Goal: Communication & Community: Share content

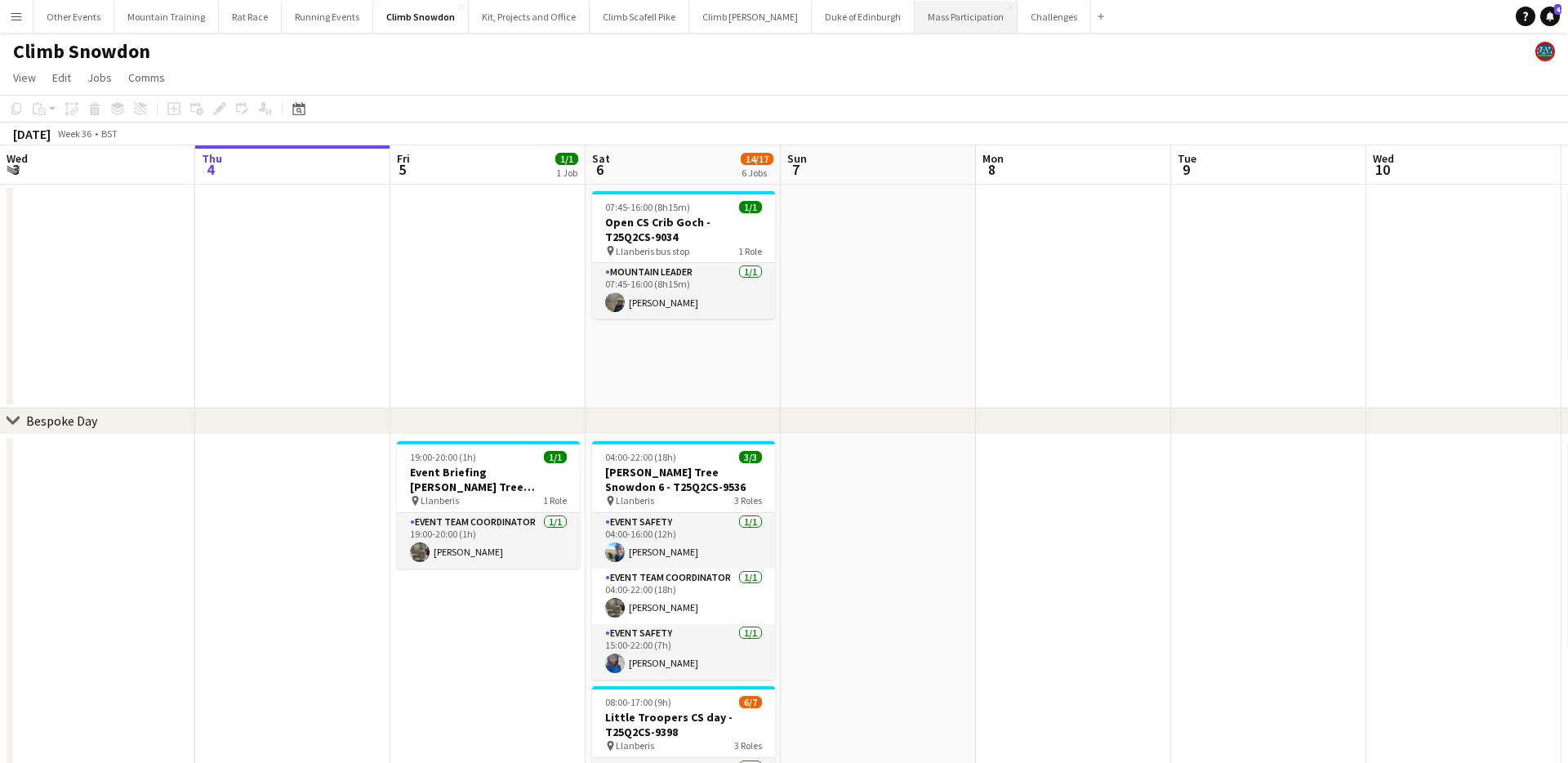
click at [918, 22] on button "Mass Participation Close" at bounding box center [966, 16] width 103 height 32
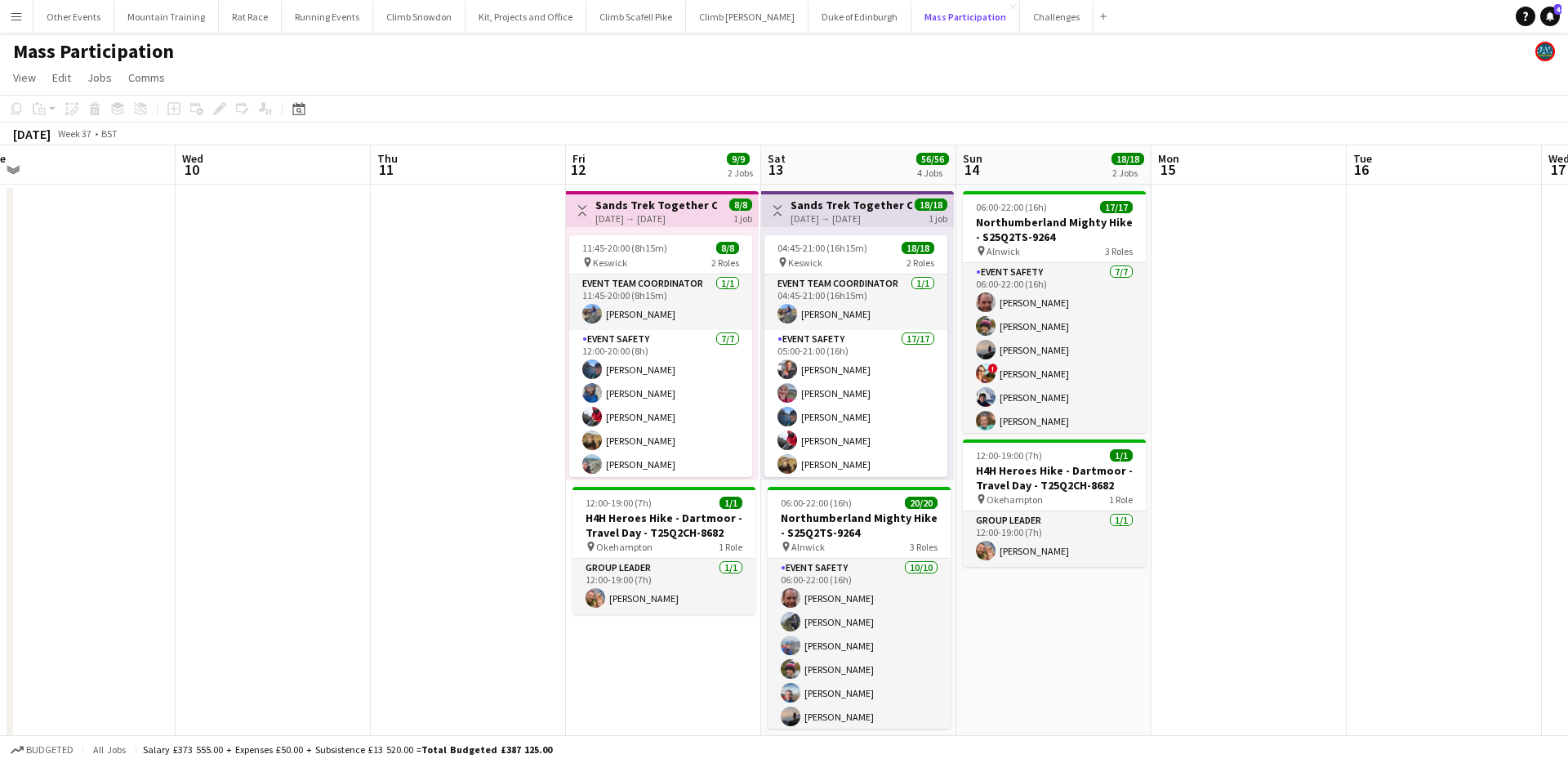
scroll to position [0, 802]
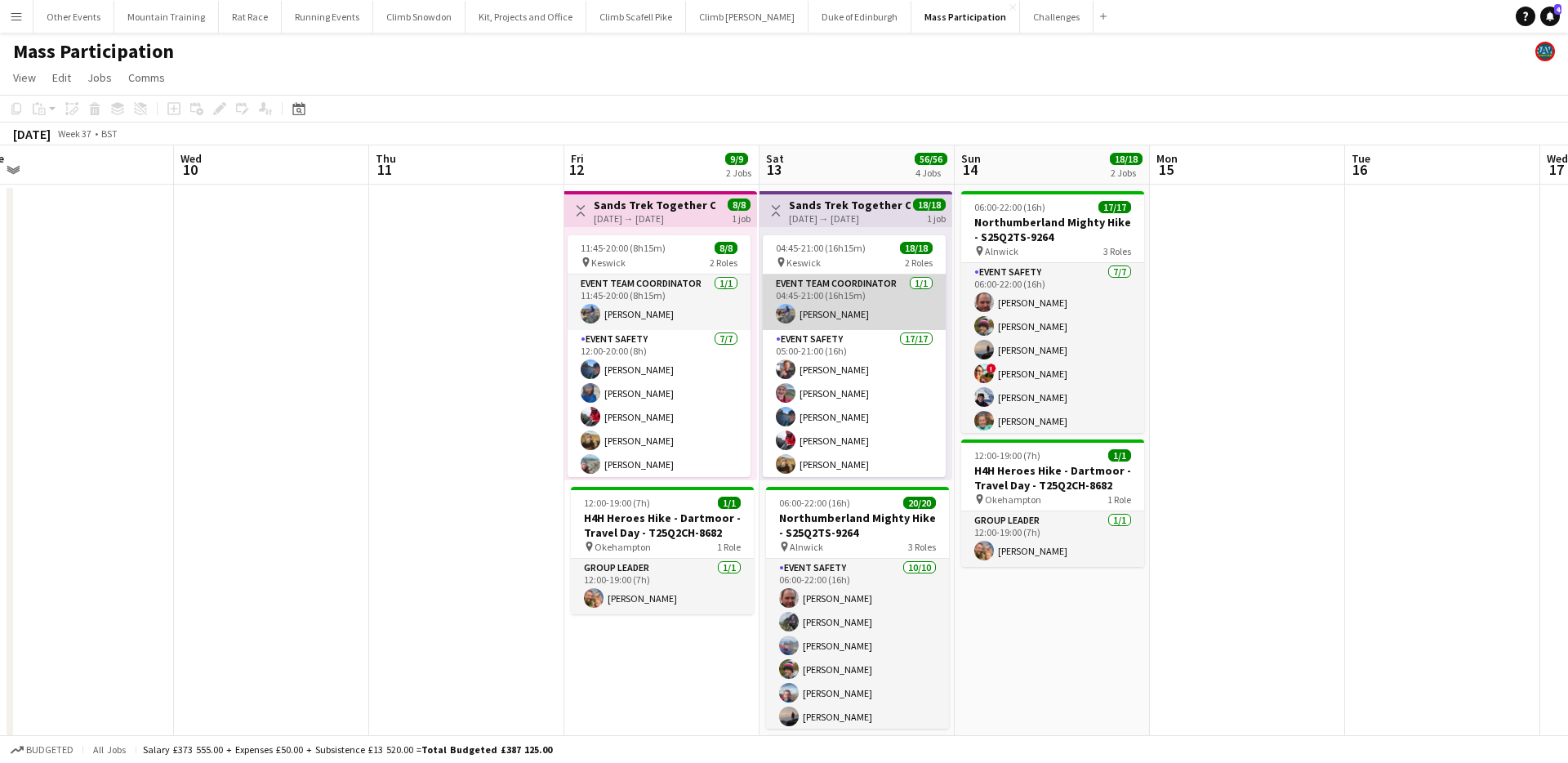
click at [841, 300] on app-card-role "Event Team Coordinator [DATE] 04:45-21:00 (16h15m) [PERSON_NAME]" at bounding box center [855, 302] width 183 height 55
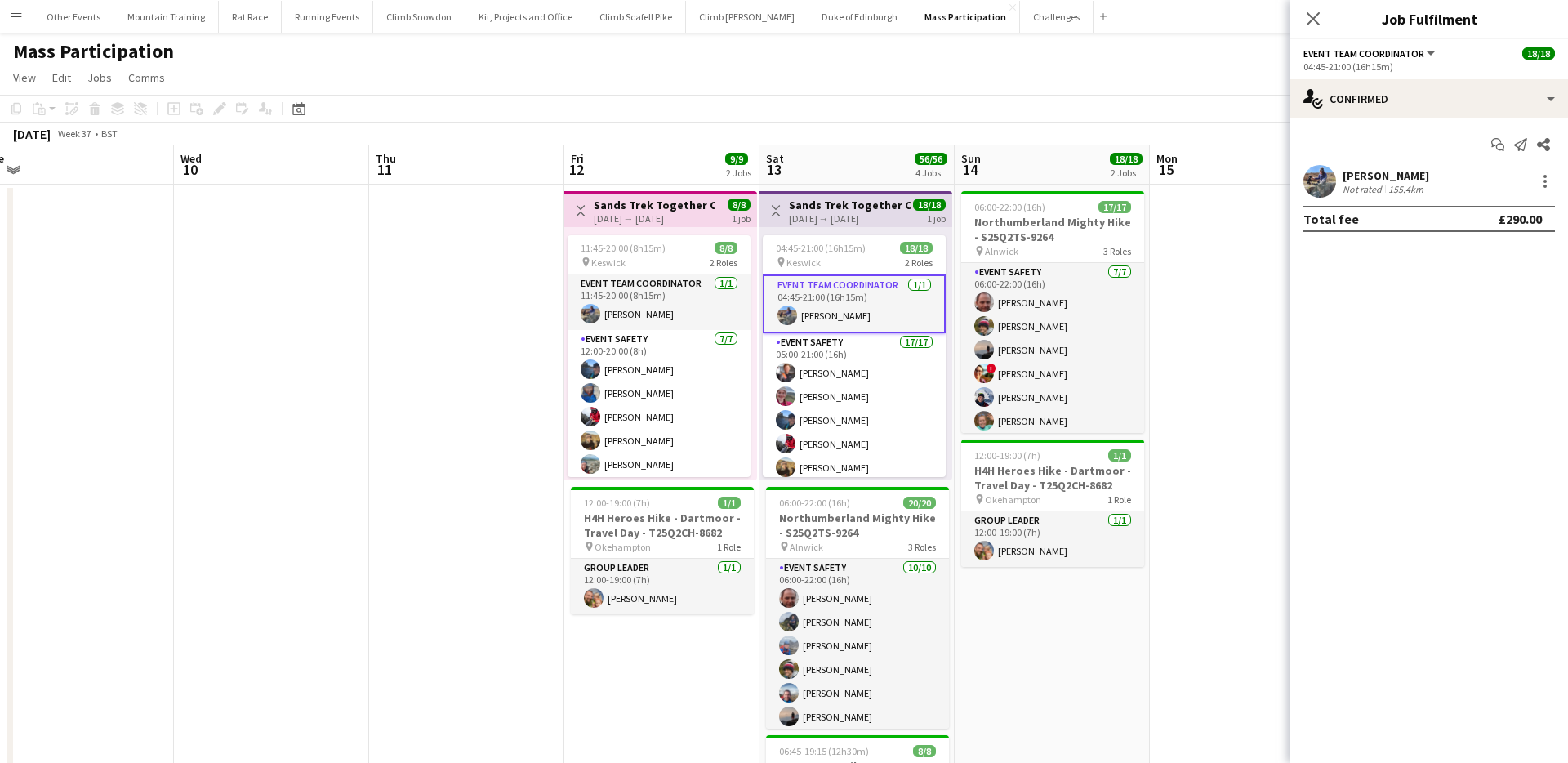
click at [855, 212] on div "[DATE] → [DATE]" at bounding box center [849, 218] width 121 height 13
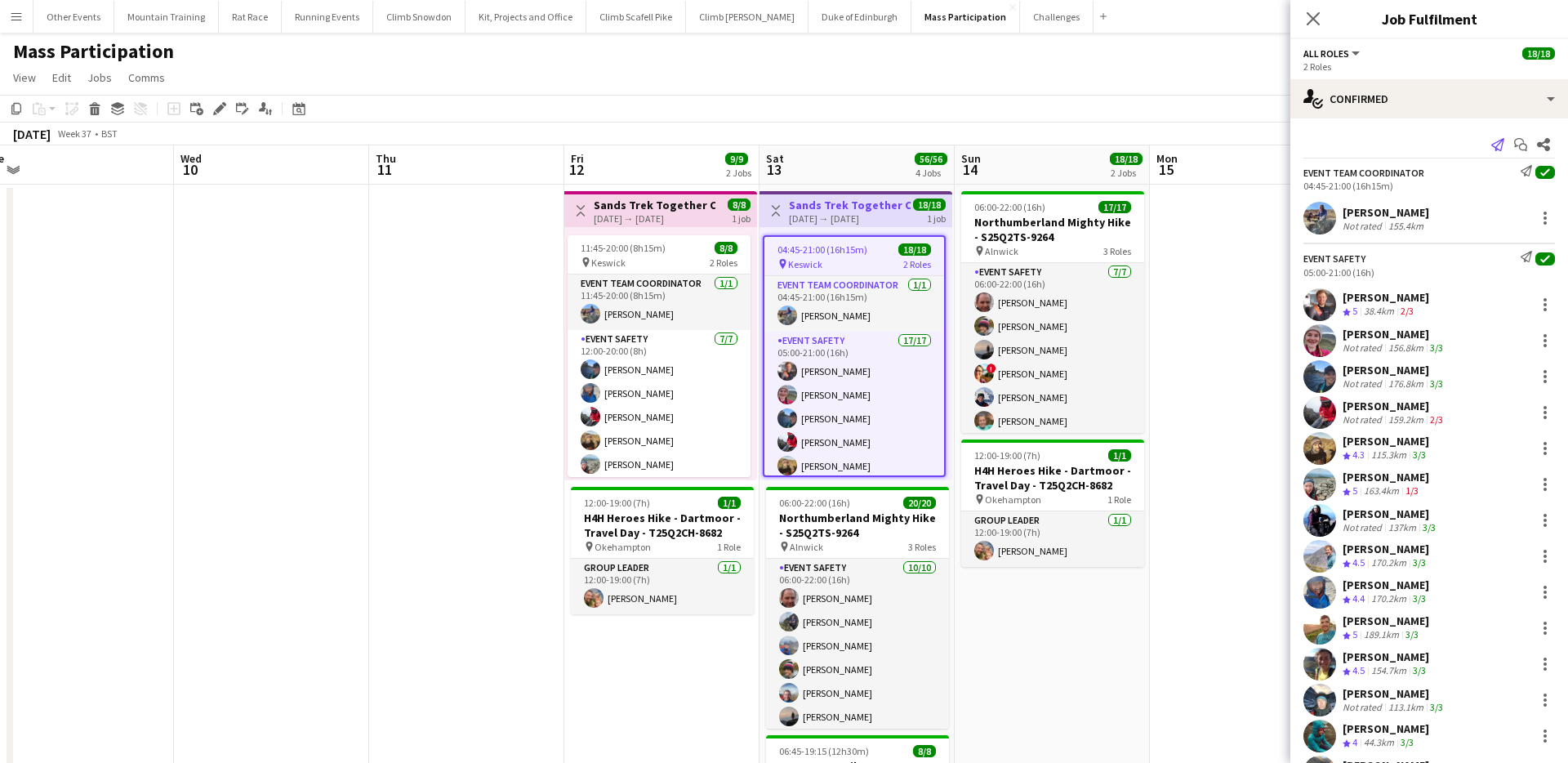
click at [1495, 144] on icon "Send notification" at bounding box center [1497, 144] width 13 height 13
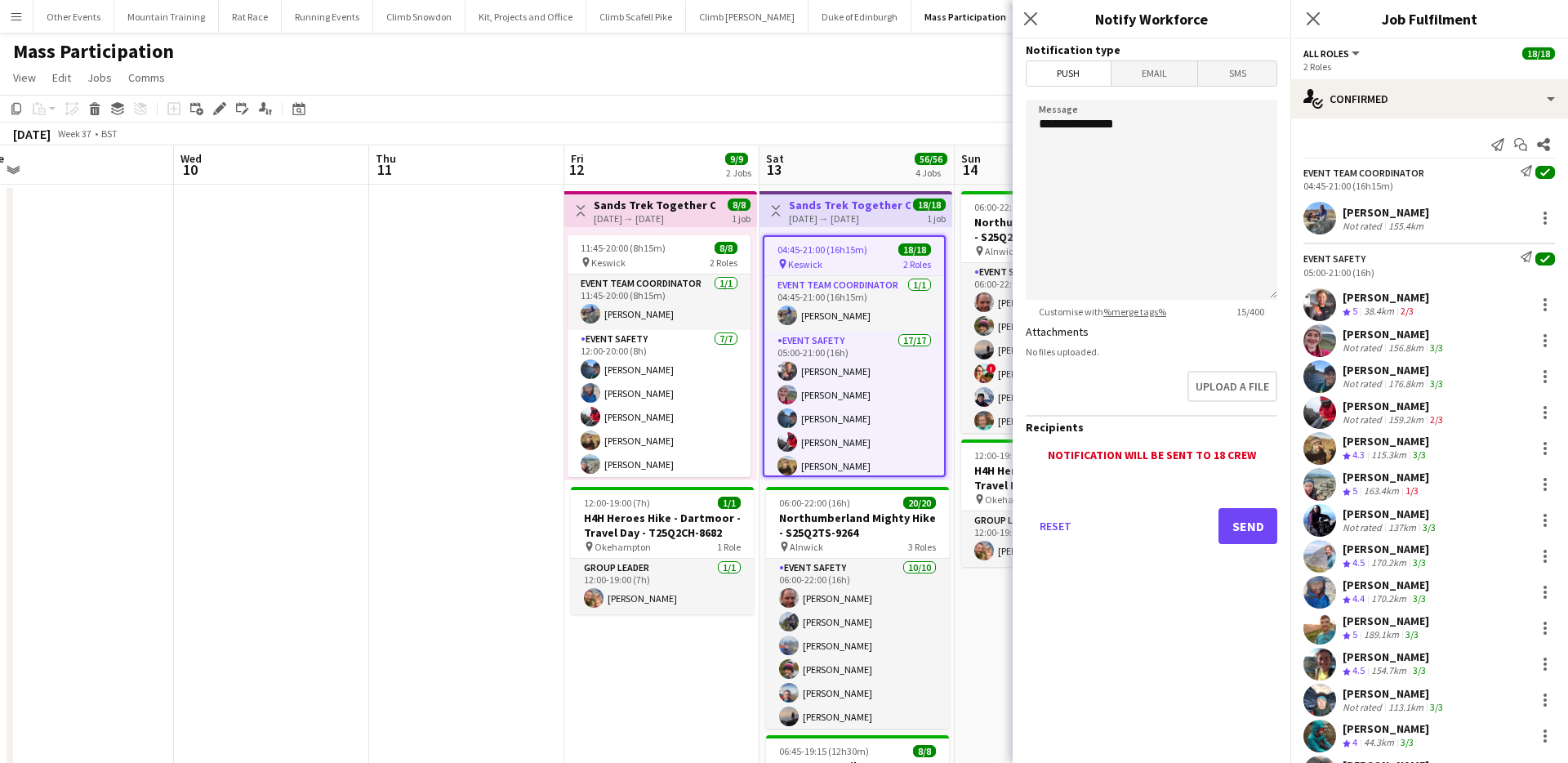
click at [1528, 254] on icon at bounding box center [1526, 256] width 12 height 12
click at [1176, 78] on span "Email" at bounding box center [1155, 73] width 87 height 24
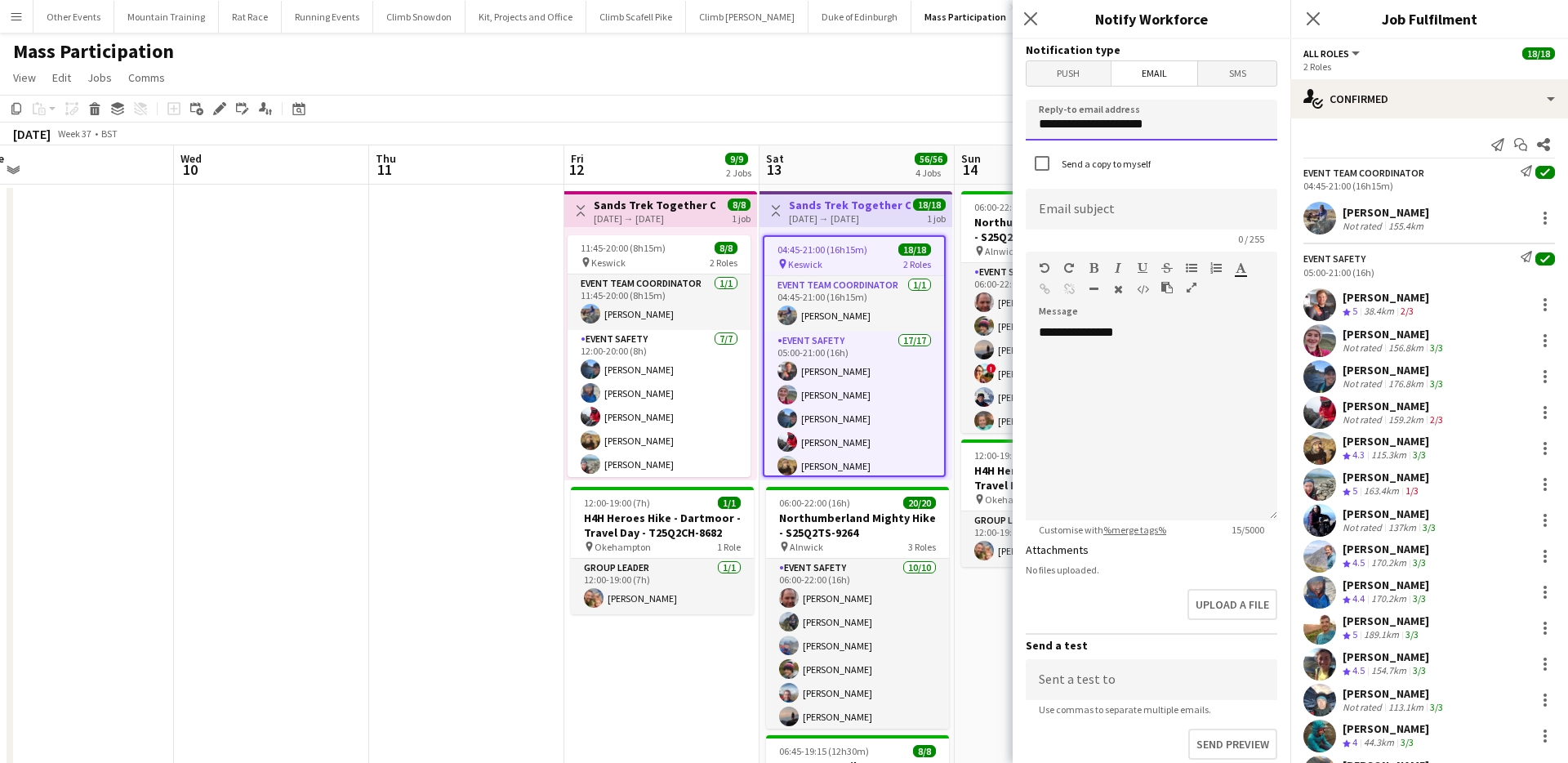
click at [1116, 130] on input "**********" at bounding box center [1152, 120] width 252 height 41
type input "**********"
click at [1077, 217] on input at bounding box center [1152, 208] width 252 height 41
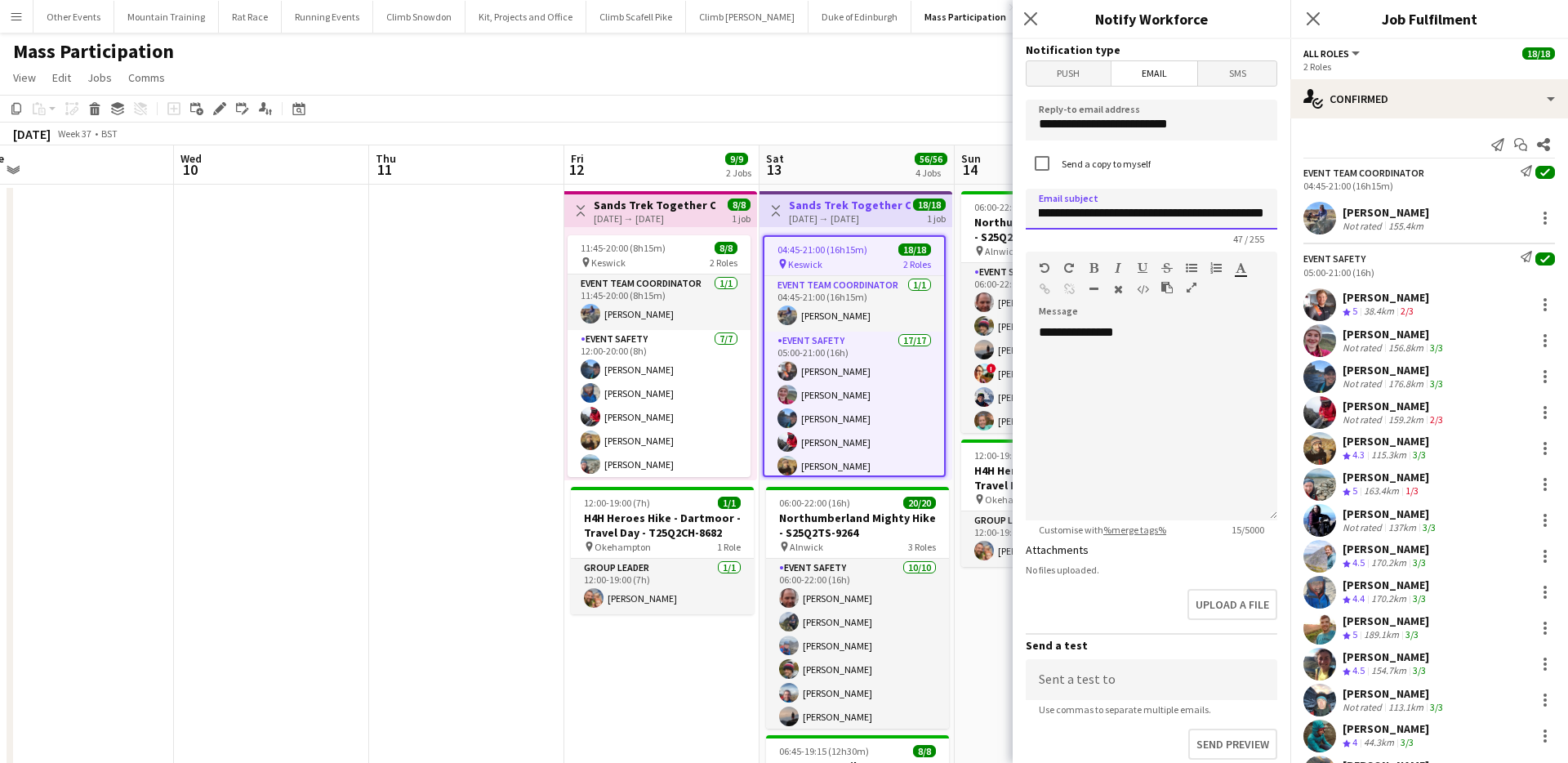
scroll to position [0, 48]
type input "**********"
click at [1224, 353] on div "**********" at bounding box center [1152, 422] width 252 height 196
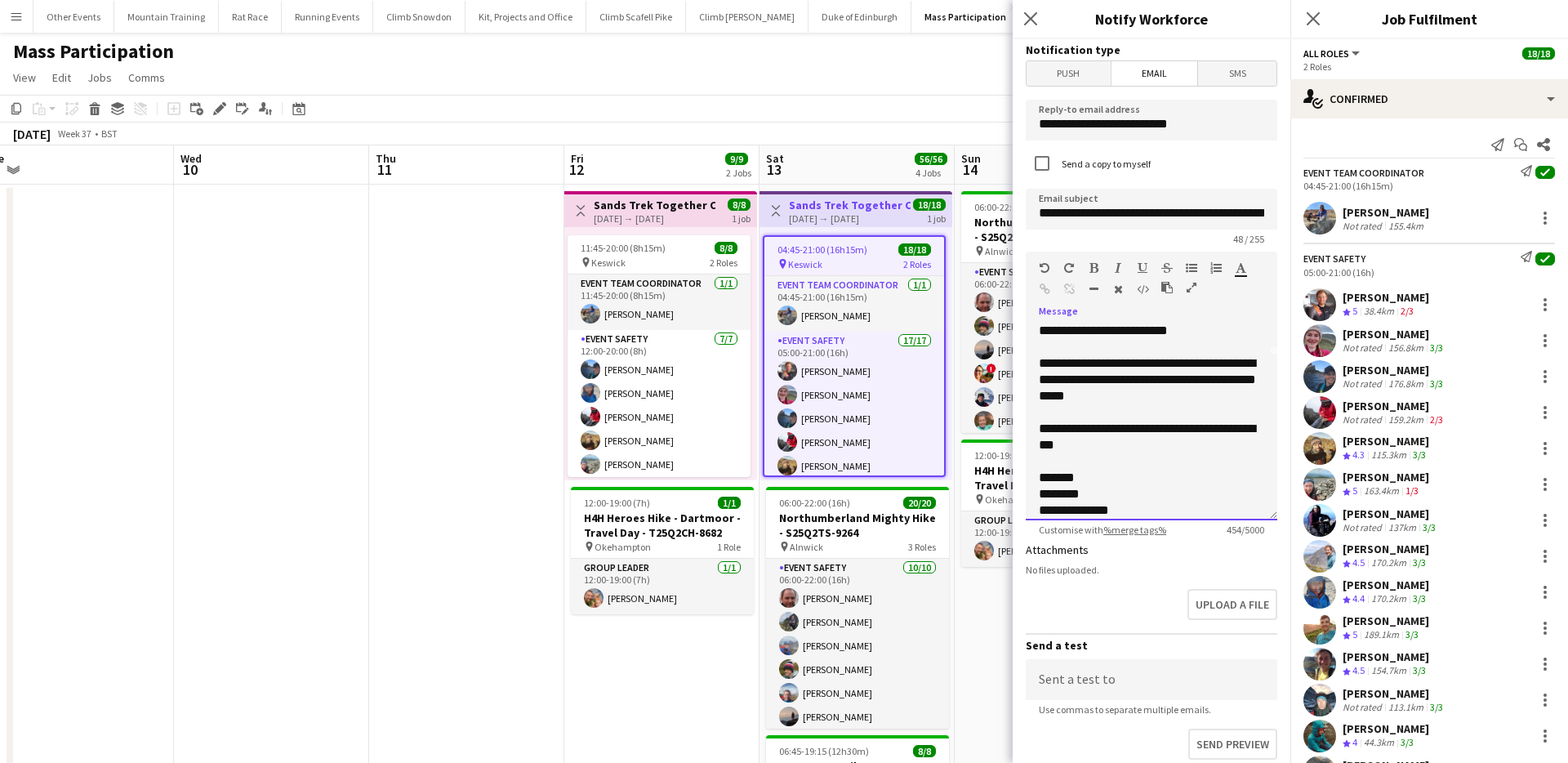
scroll to position [177, 0]
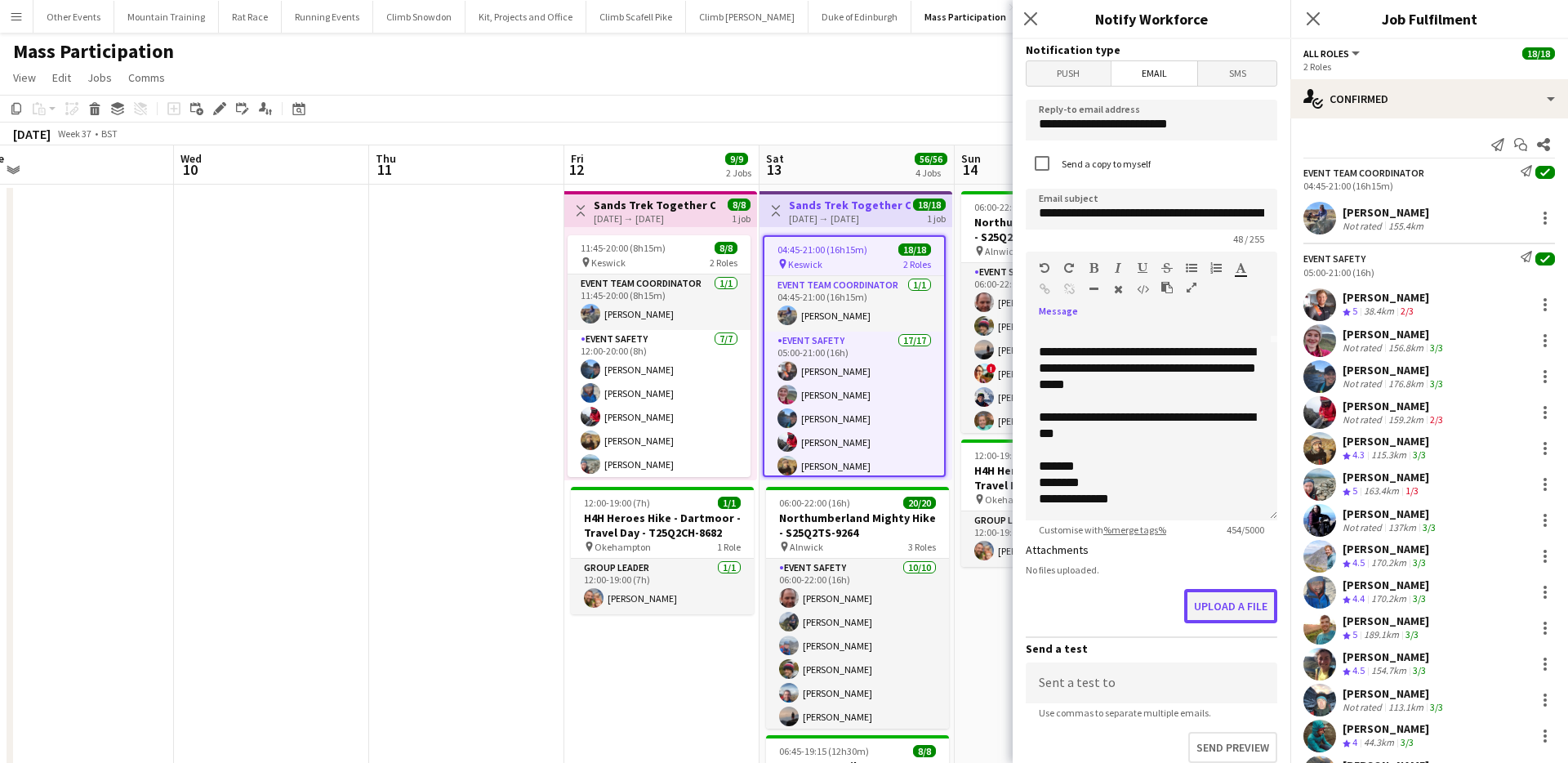
click at [1224, 601] on button "Upload a file" at bounding box center [1230, 606] width 93 height 34
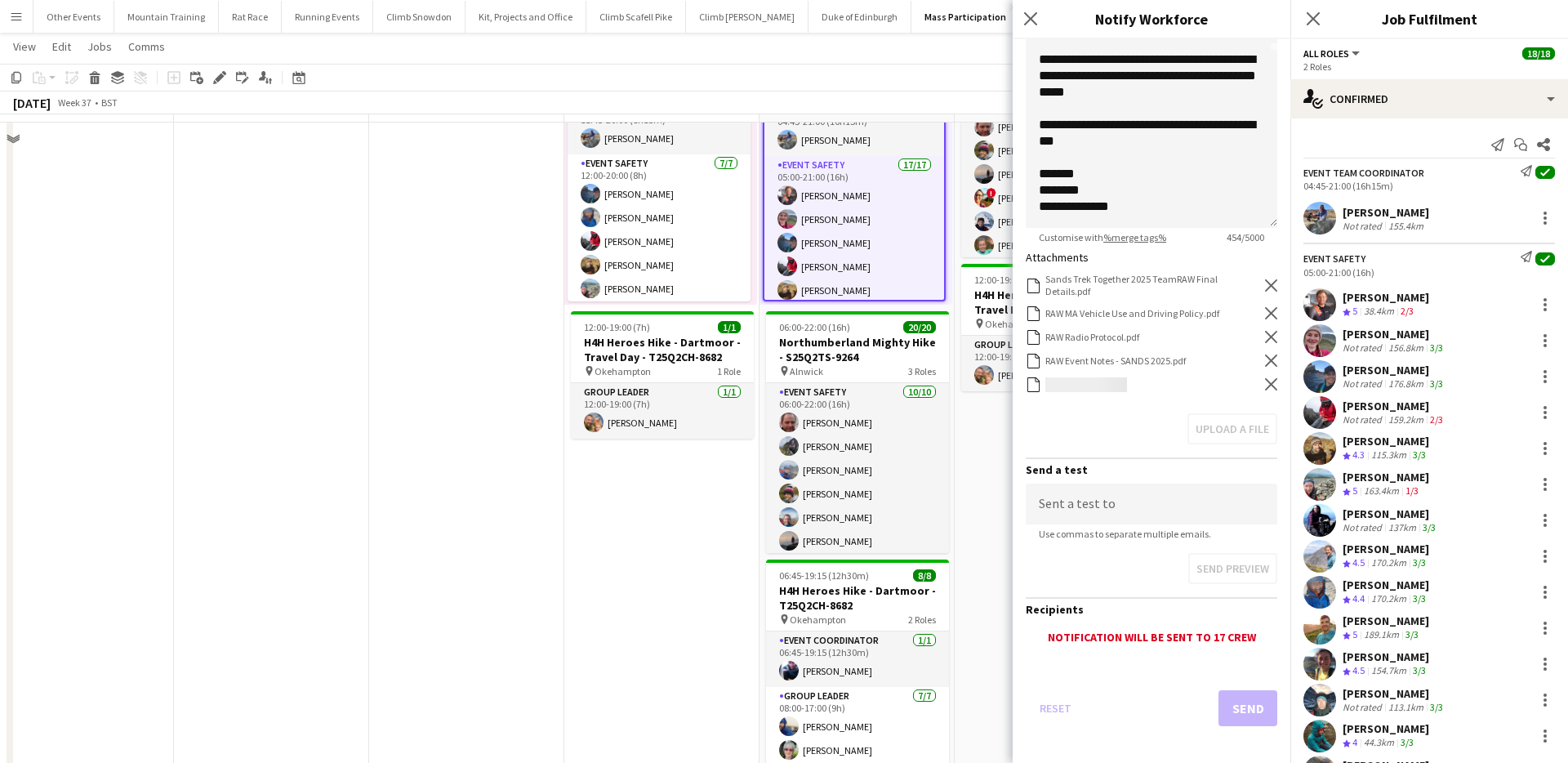
scroll to position [194, 0]
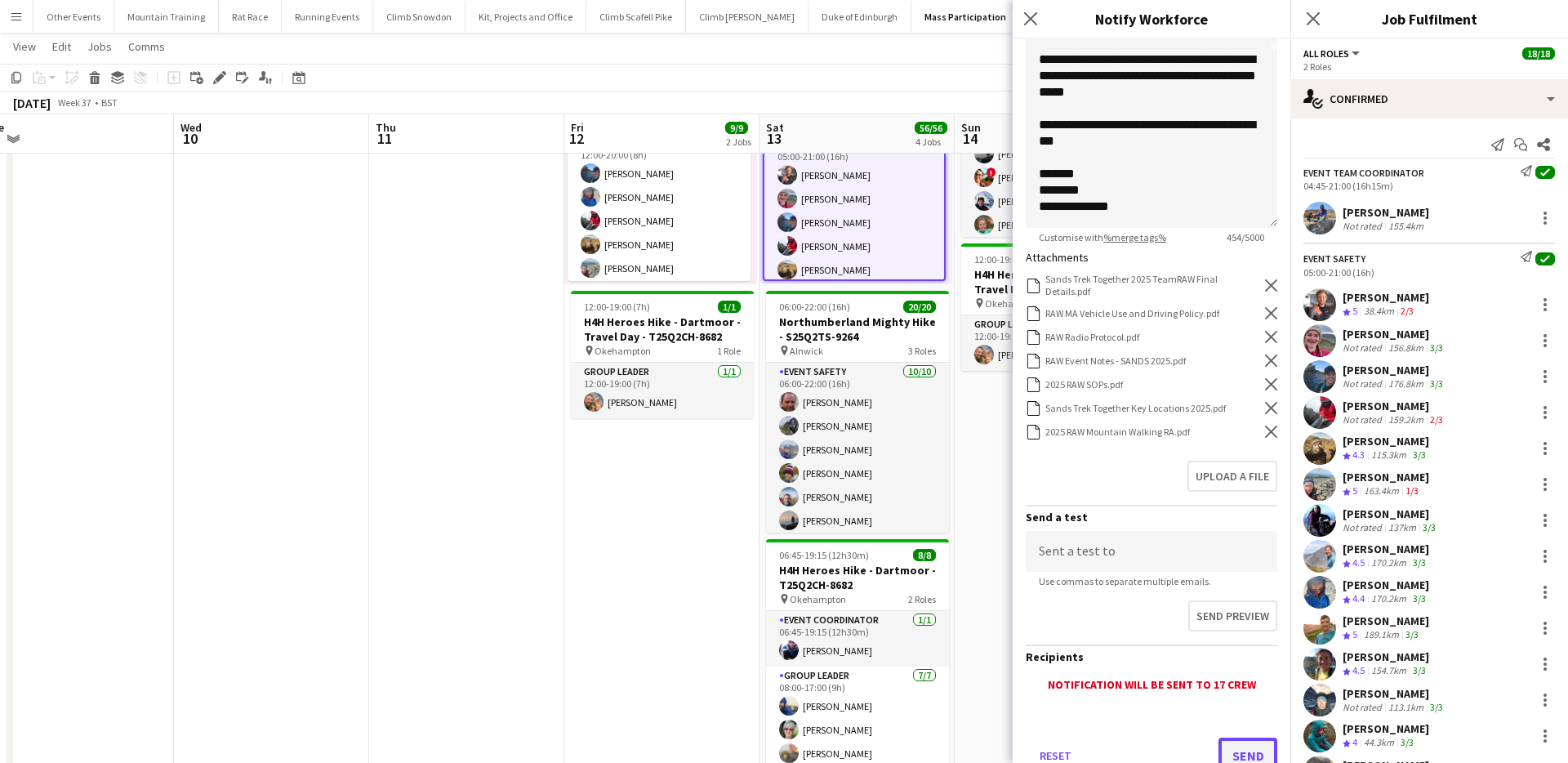
click at [1243, 745] on button "Send" at bounding box center [1247, 756] width 59 height 36
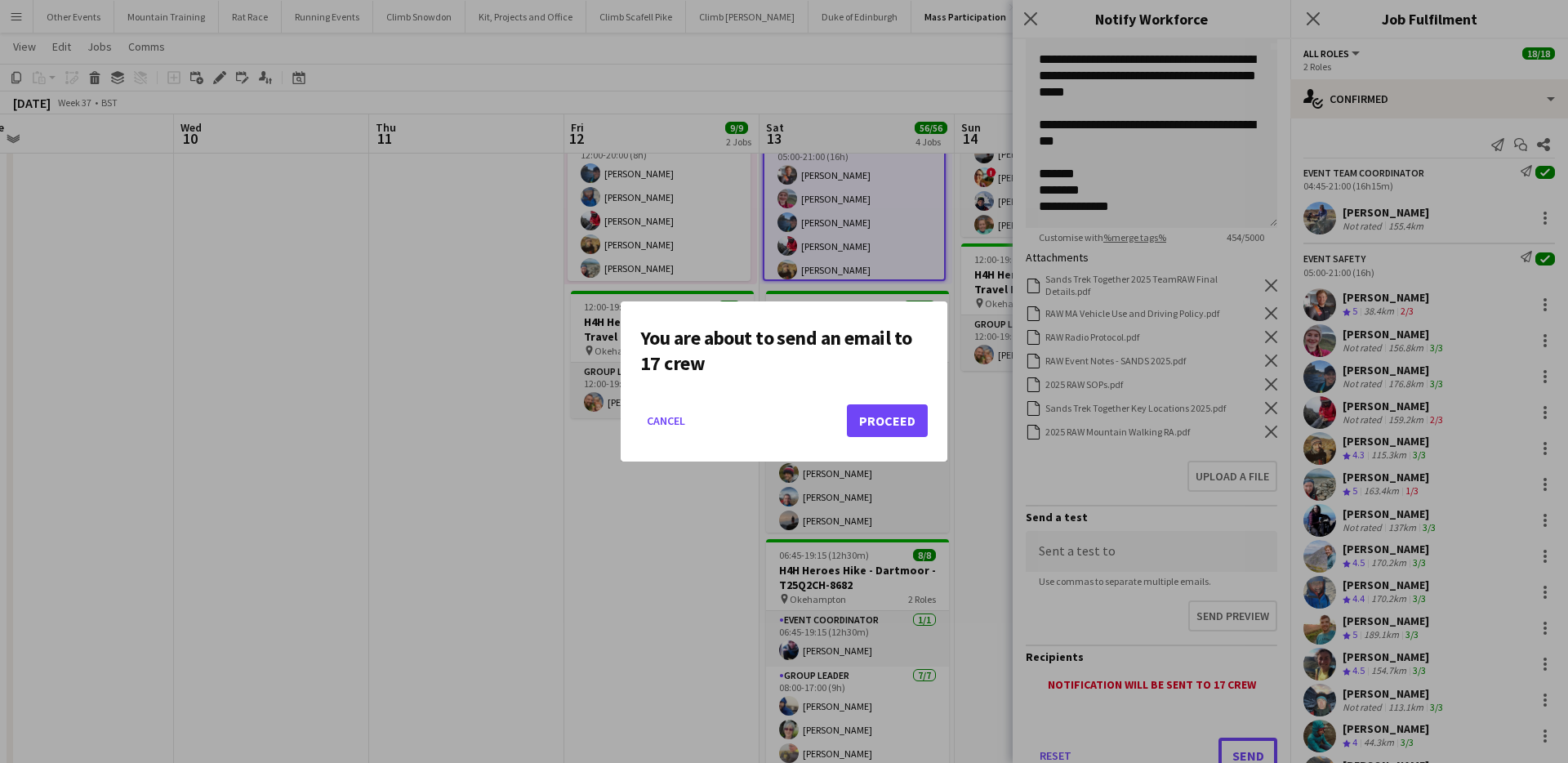
scroll to position [0, 0]
click at [876, 426] on button "Proceed" at bounding box center [886, 420] width 81 height 33
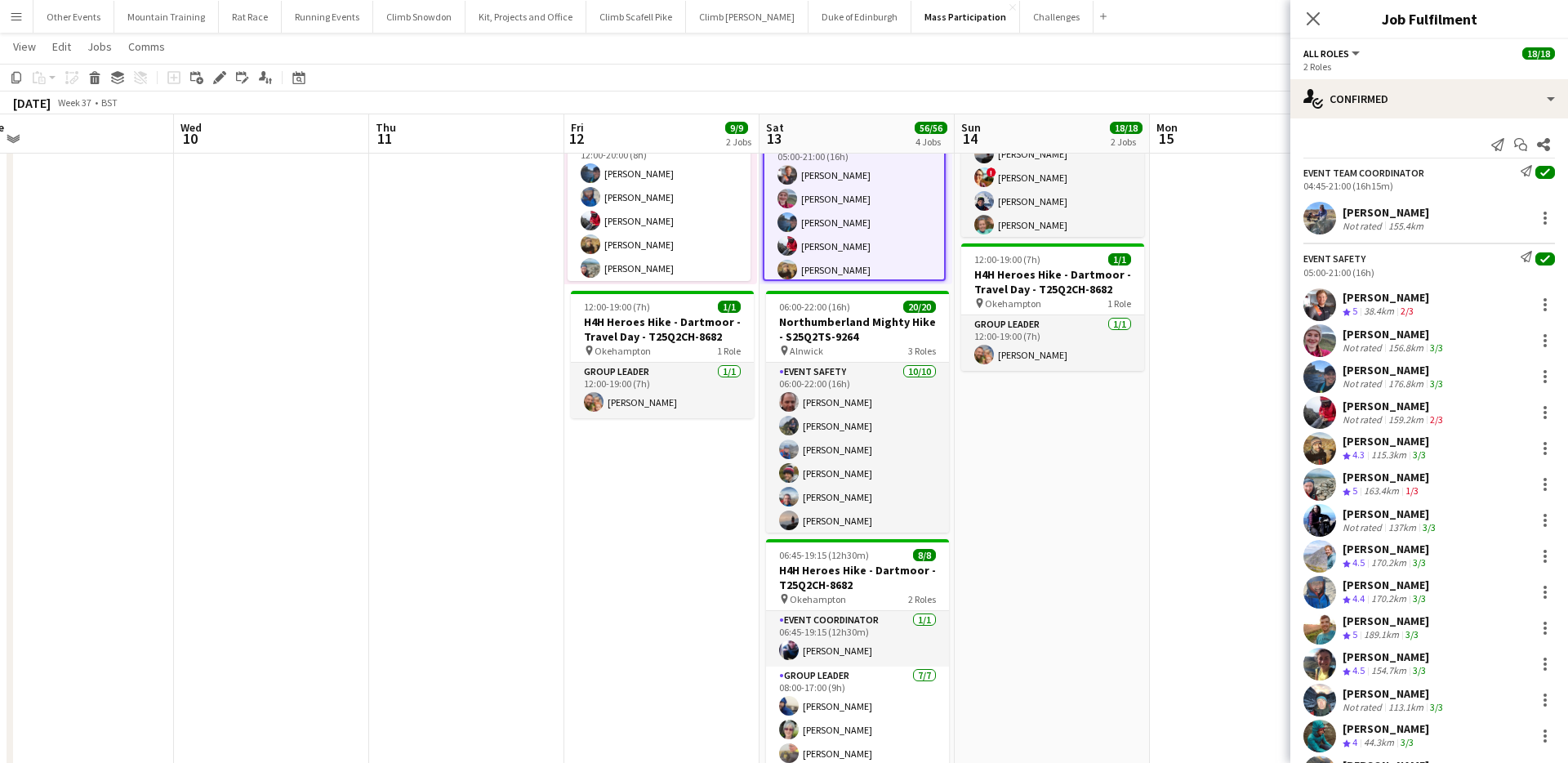
scroll to position [179, 0]
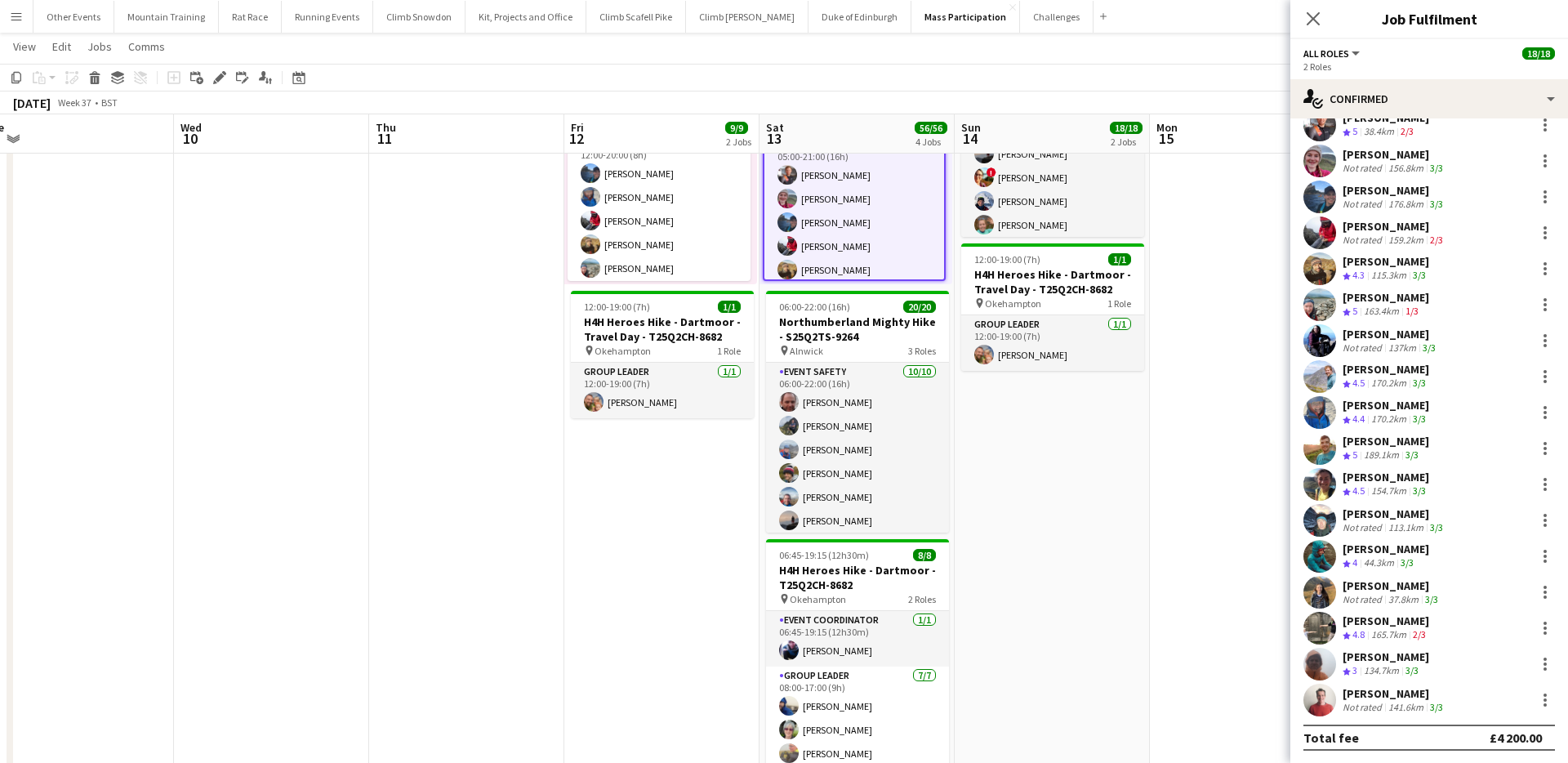
click at [1446, 662] on div "[PERSON_NAME] Crew rating 3 134.7km 3/3" at bounding box center [1429, 664] width 277 height 33
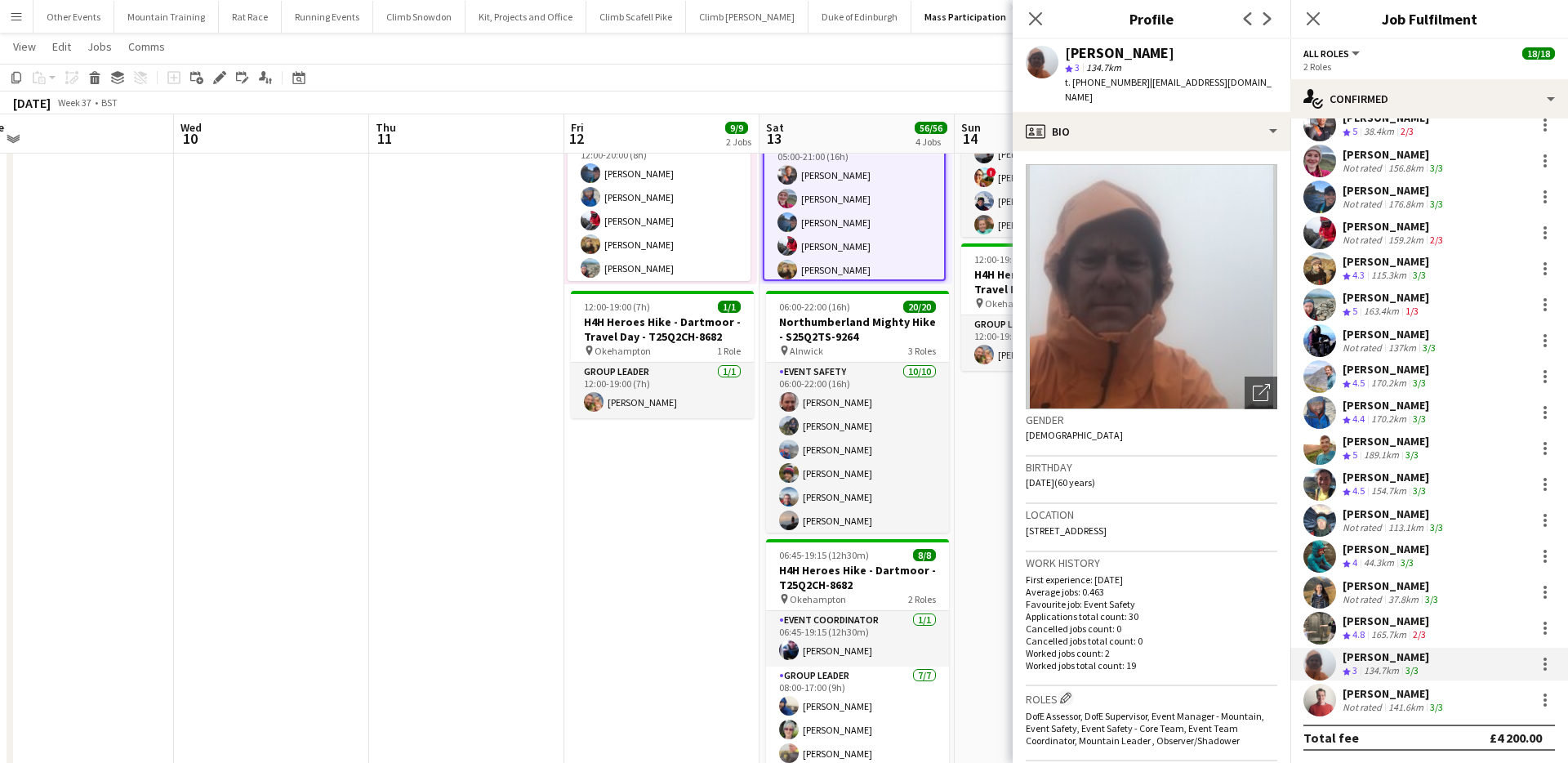
click at [885, 82] on app-toolbar "Copy Paste Paste Command V Paste with crew Command Shift V Paste linked Job [GE…" at bounding box center [784, 77] width 1568 height 28
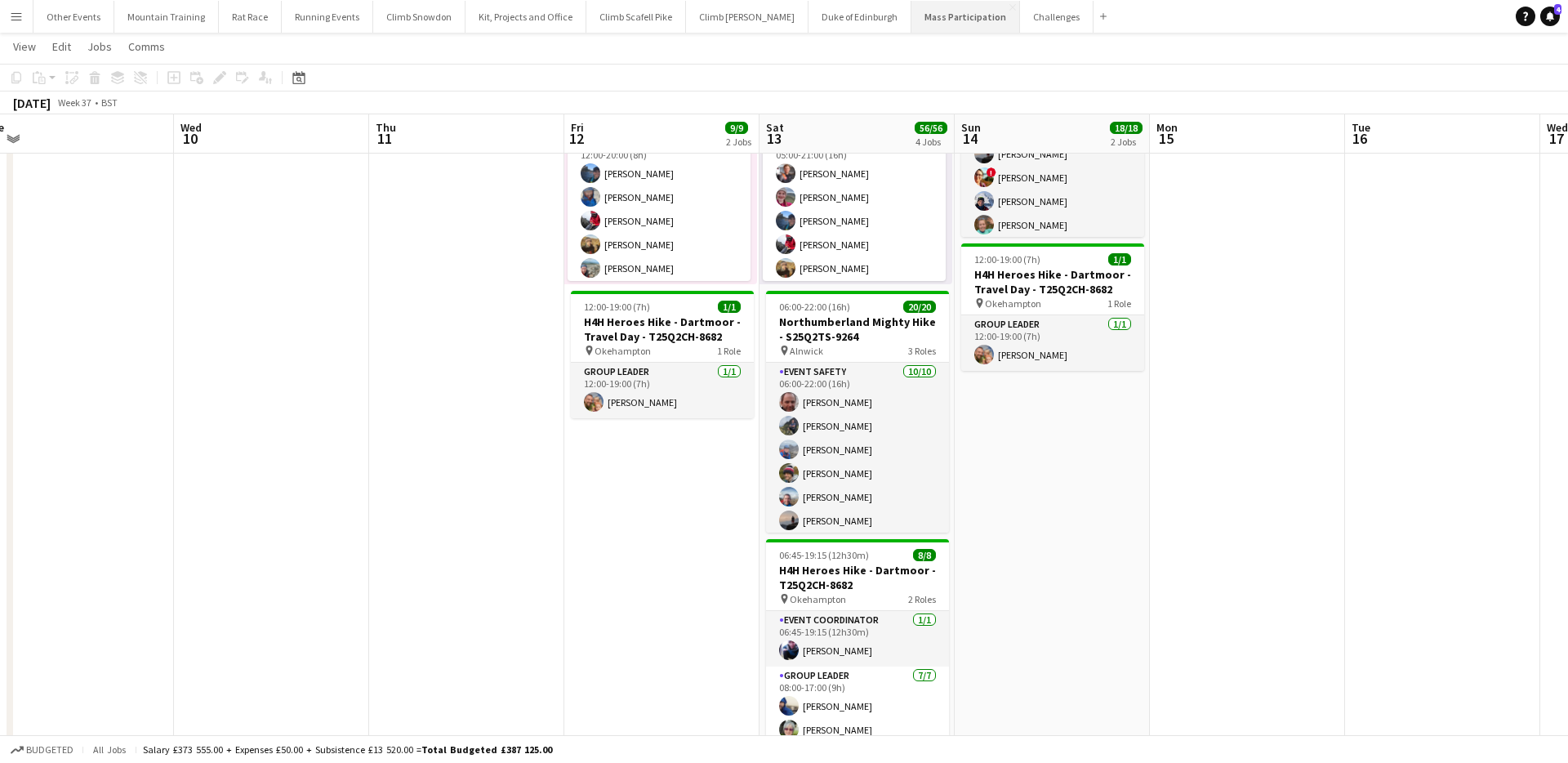
scroll to position [0, 0]
